Goal: Task Accomplishment & Management: Use online tool/utility

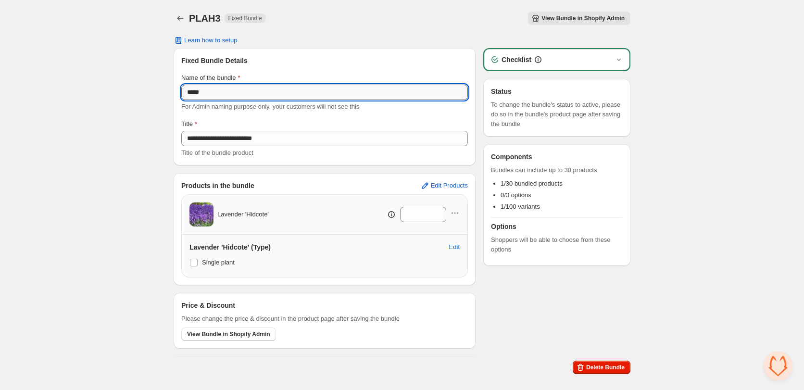
click at [211, 89] on input "*****" at bounding box center [324, 92] width 287 height 15
click at [254, 97] on input "*****" at bounding box center [324, 92] width 287 height 15
click at [177, 20] on icon "Back" at bounding box center [181, 18] width 10 height 10
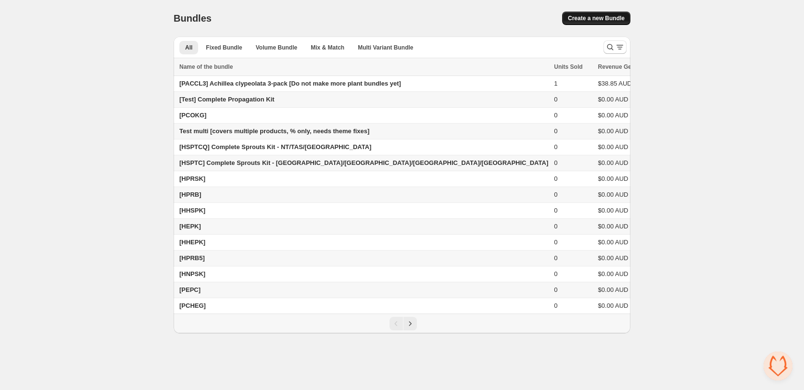
click at [615, 18] on span "Create a new Bundle" at bounding box center [596, 18] width 57 height 8
